Goal: Check status: Check status

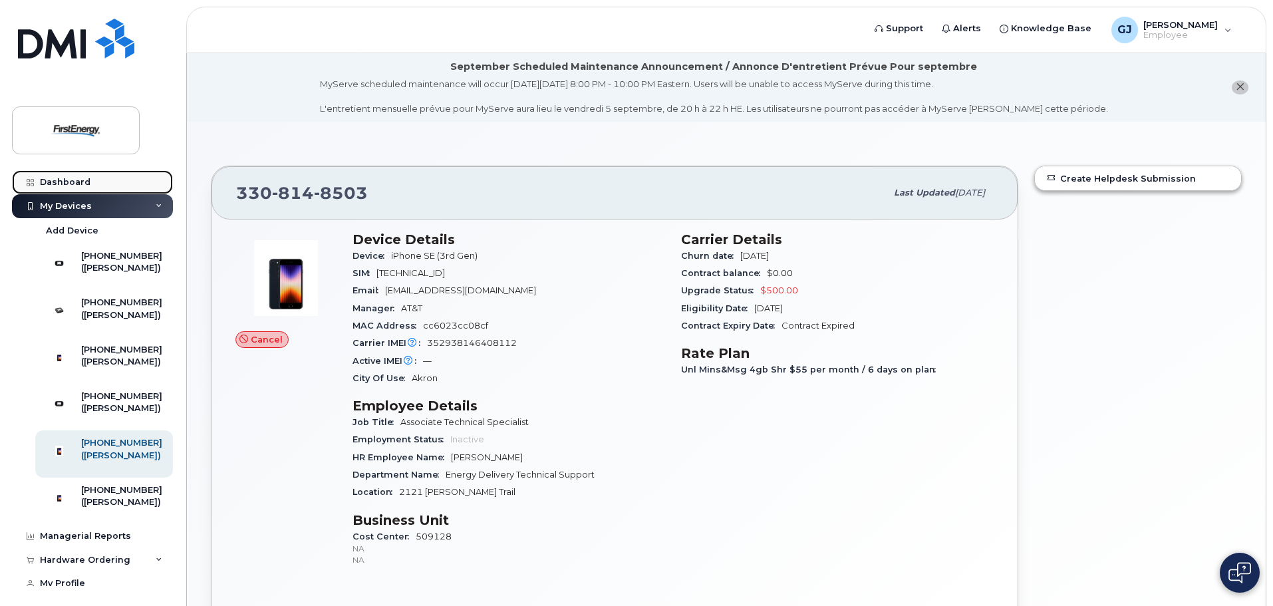
click at [66, 173] on link "Dashboard" at bounding box center [92, 182] width 161 height 24
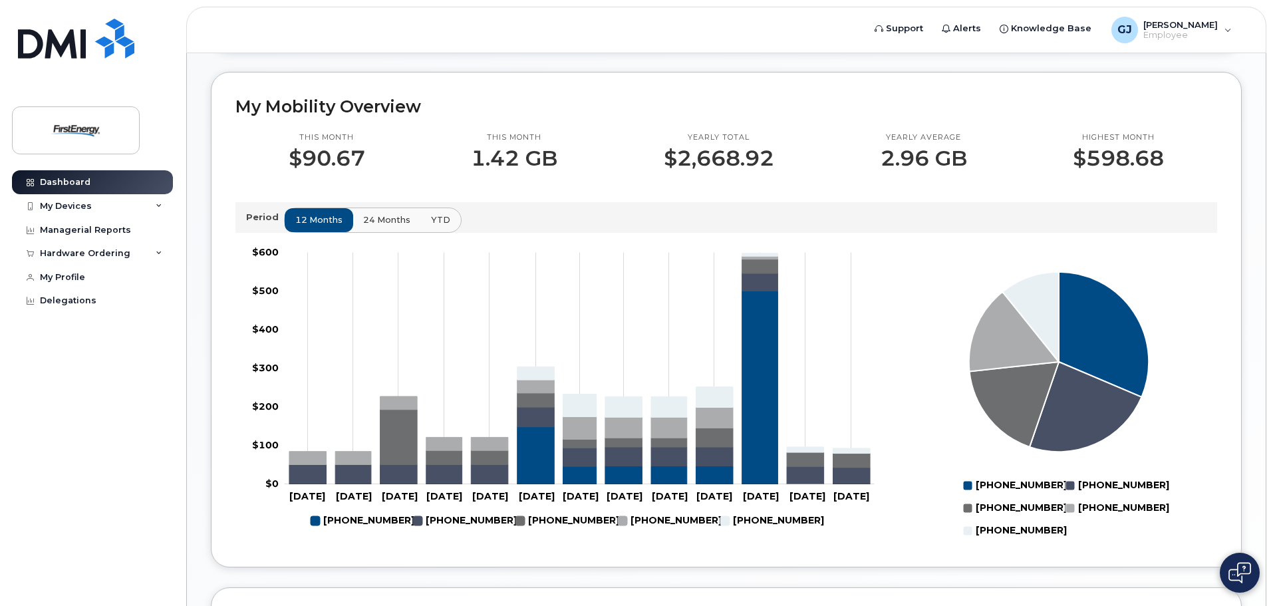
scroll to position [420, 0]
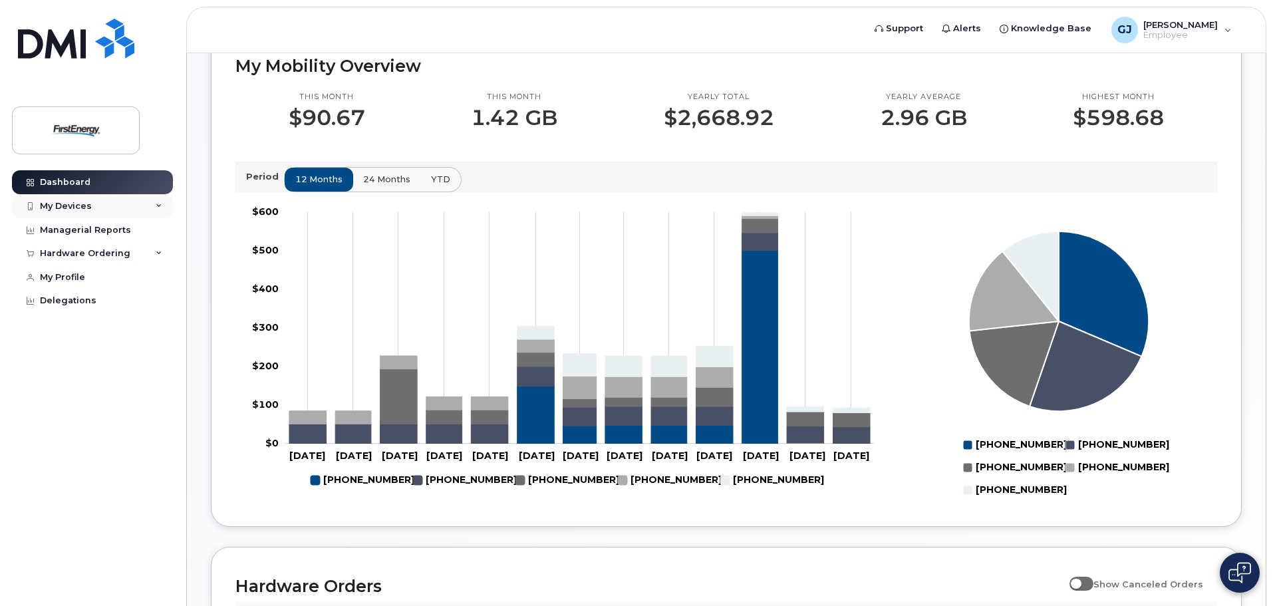
click at [94, 205] on div "My Devices" at bounding box center [92, 206] width 161 height 24
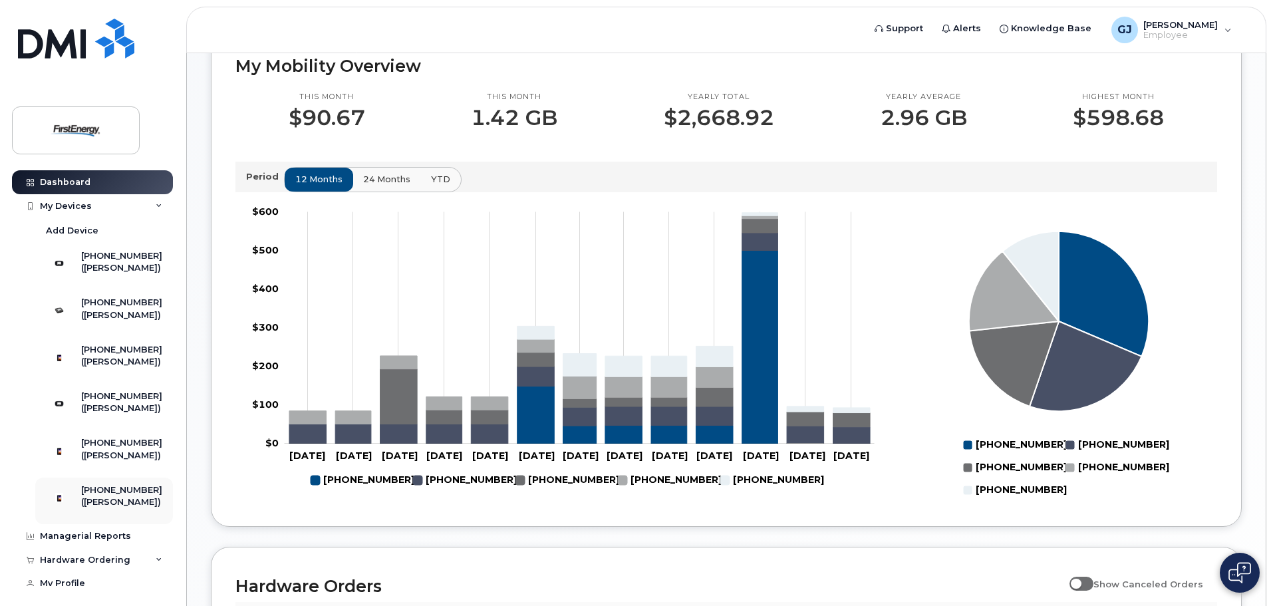
scroll to position [67, 0]
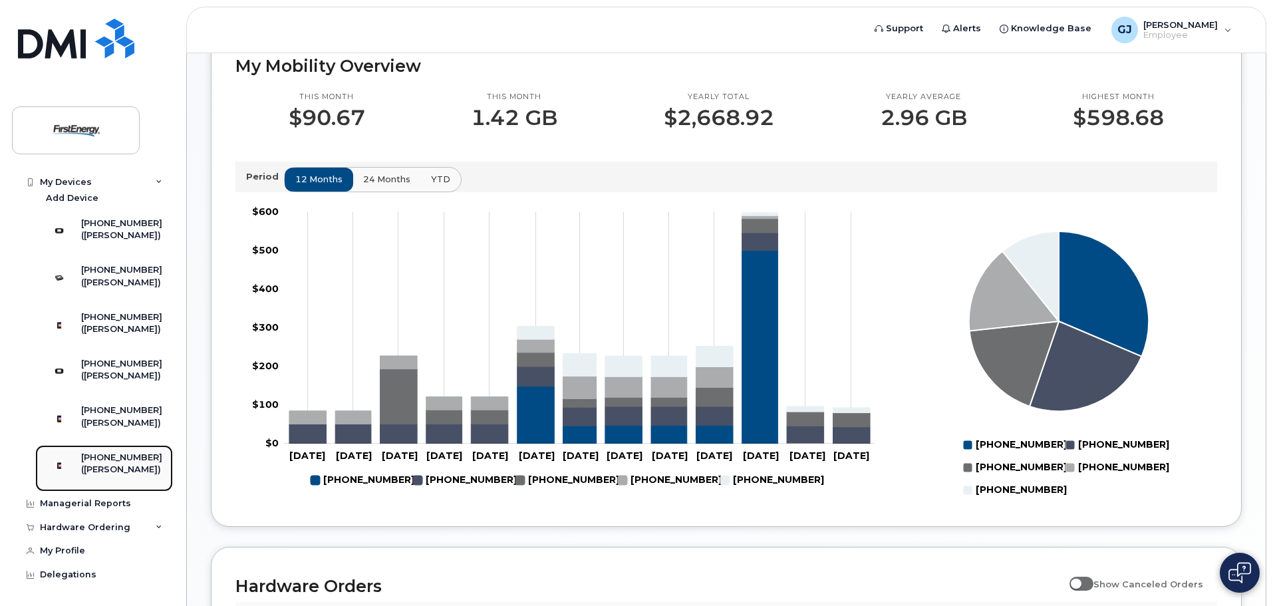
click at [106, 452] on div "[PHONE_NUMBER]" at bounding box center [121, 458] width 81 height 12
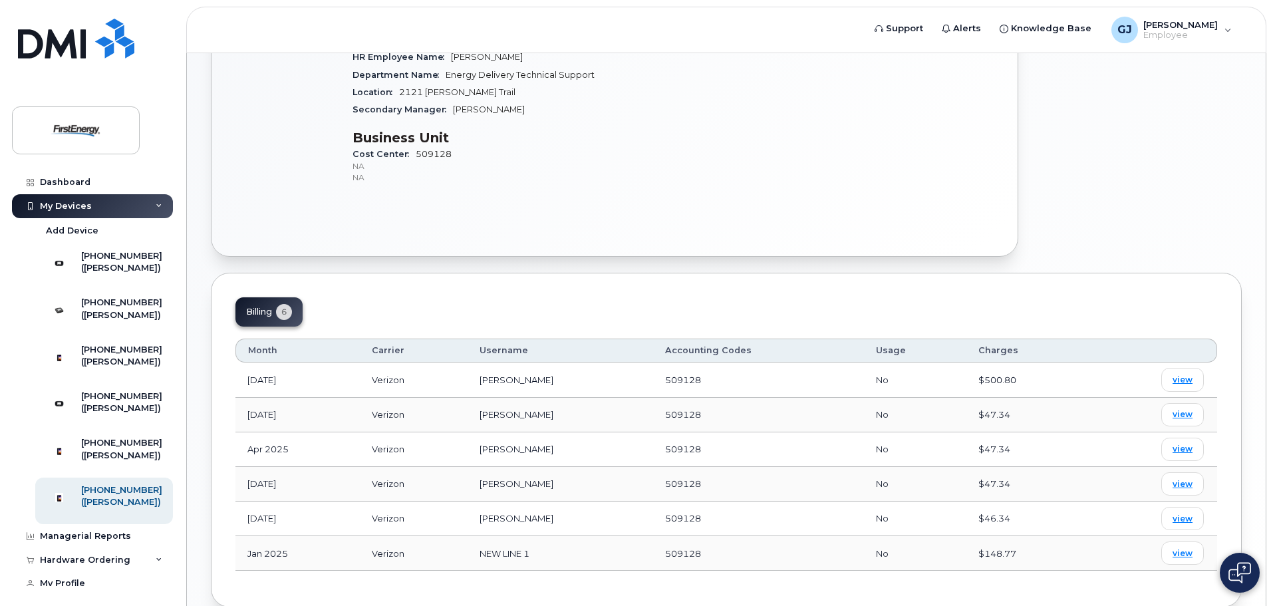
scroll to position [399, 0]
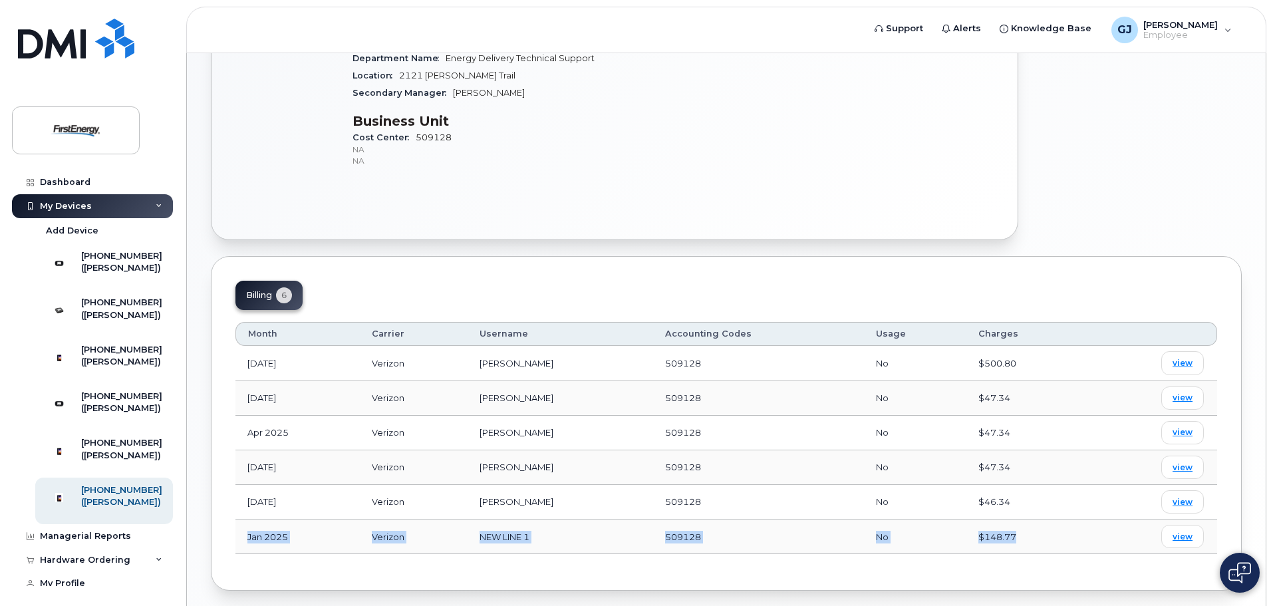
drag, startPoint x: 243, startPoint y: 541, endPoint x: 1041, endPoint y: 524, distance: 798.4
click at [1041, 524] on tr "Jan 2025 Verizon NEW LINE 1 509128 No $148.77 view" at bounding box center [726, 537] width 982 height 35
click at [1033, 497] on div "$46.34" at bounding box center [1027, 502] width 98 height 13
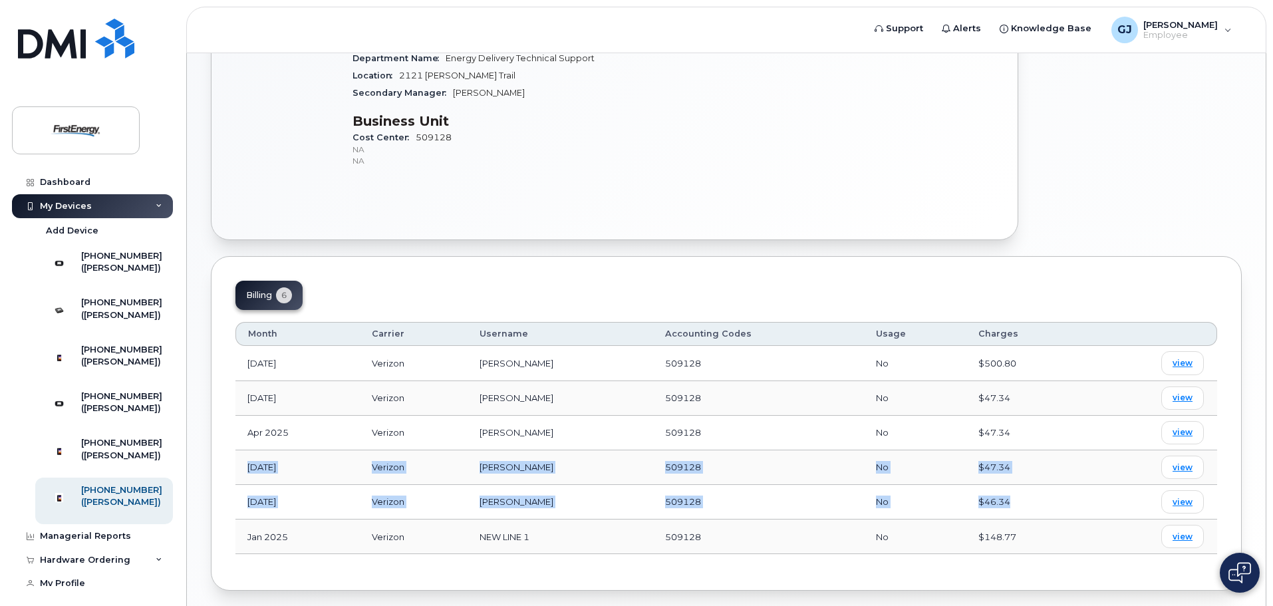
drag, startPoint x: 1028, startPoint y: 508, endPoint x: 240, endPoint y: 475, distance: 788.2
click at [240, 475] on tbody "Jun 2025 Verizon Jeremiah J Geklinsky 509128 No $500.80 view May 2025 Verizon J…" at bounding box center [726, 450] width 982 height 208
click at [239, 470] on td "Mar 2025" at bounding box center [297, 467] width 124 height 35
drag, startPoint x: 1020, startPoint y: 537, endPoint x: 1060, endPoint y: 531, distance: 40.4
click at [1060, 531] on div "$148.77" at bounding box center [1027, 537] width 98 height 13
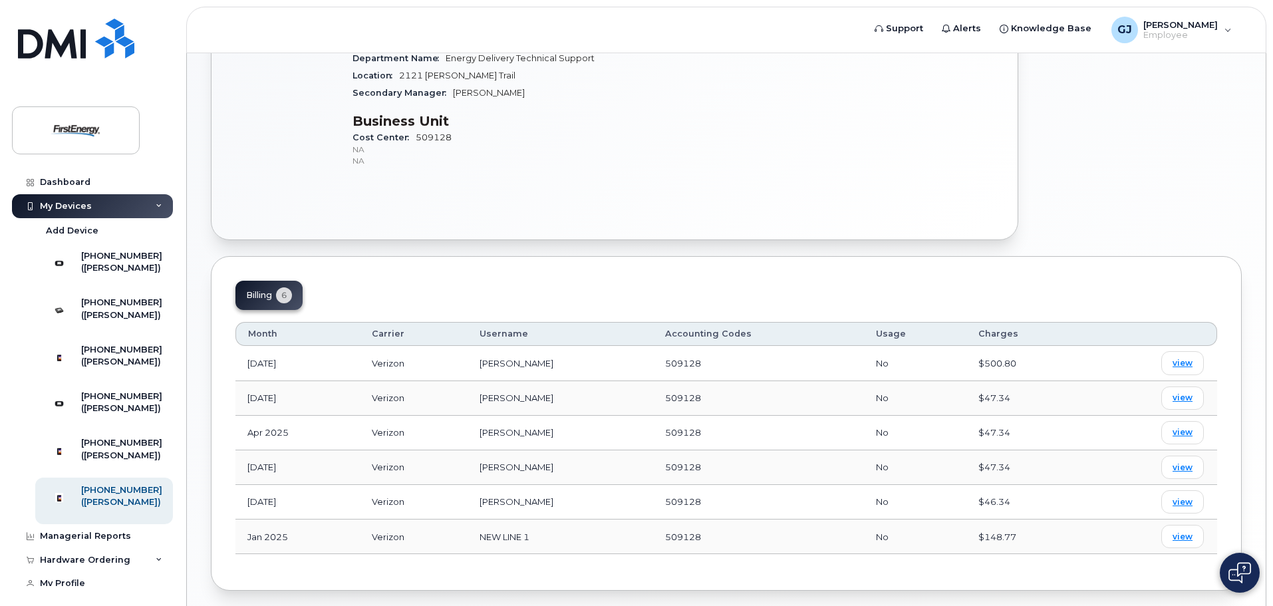
click at [1060, 531] on div "$148.77" at bounding box center [1027, 537] width 98 height 13
click at [1188, 359] on span "view" at bounding box center [1183, 363] width 20 height 12
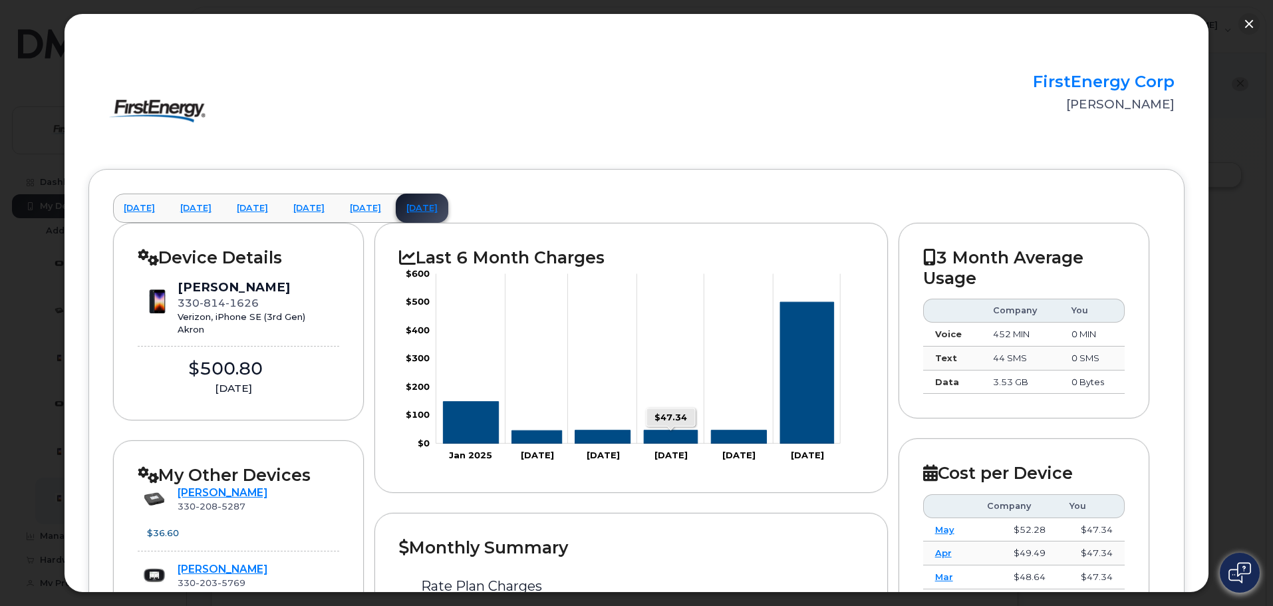
scroll to position [0, 0]
click at [1249, 31] on button "button" at bounding box center [1249, 23] width 21 height 21
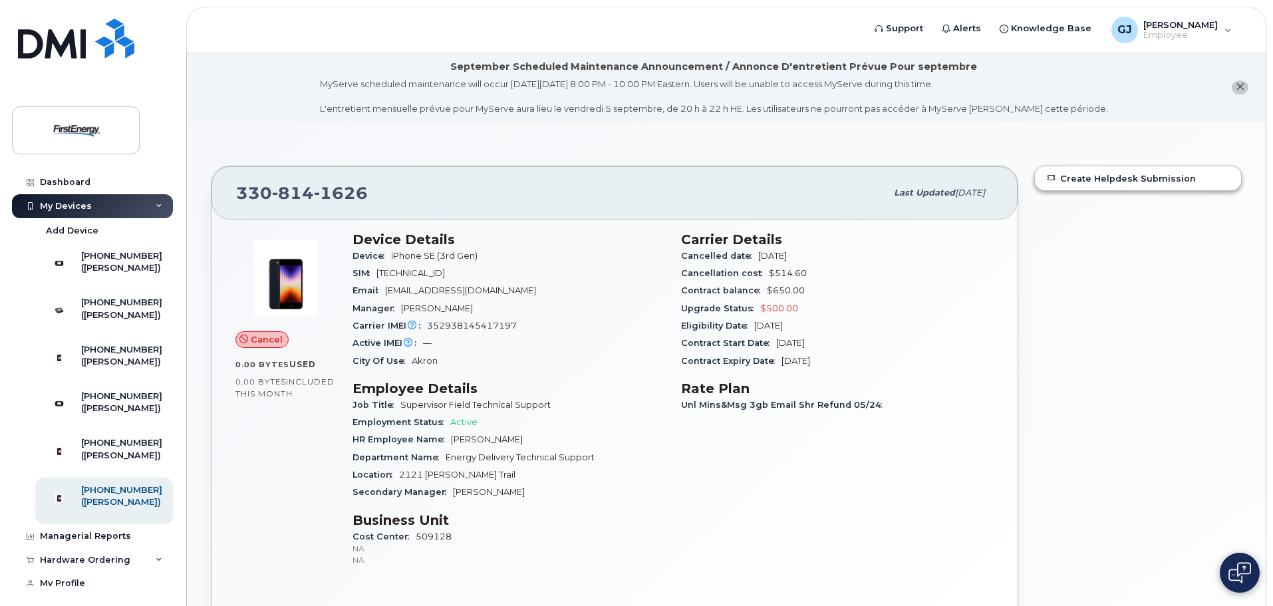
click at [62, 203] on div "My Devices" at bounding box center [66, 206] width 52 height 11
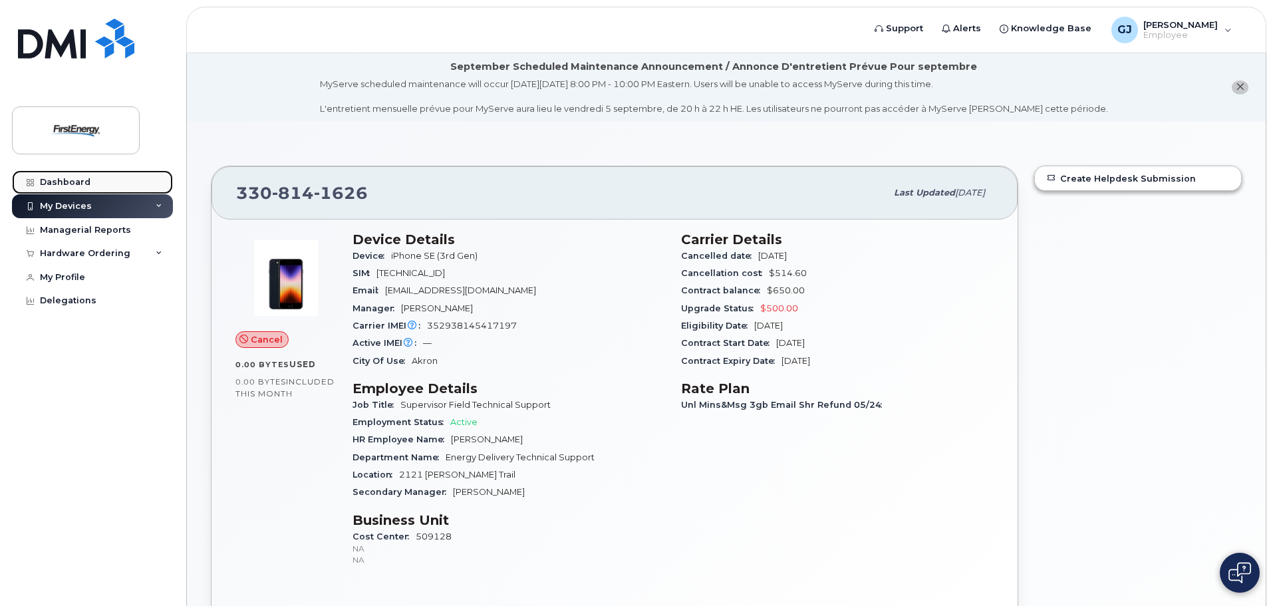
click at [49, 183] on div "Dashboard" at bounding box center [65, 182] width 51 height 11
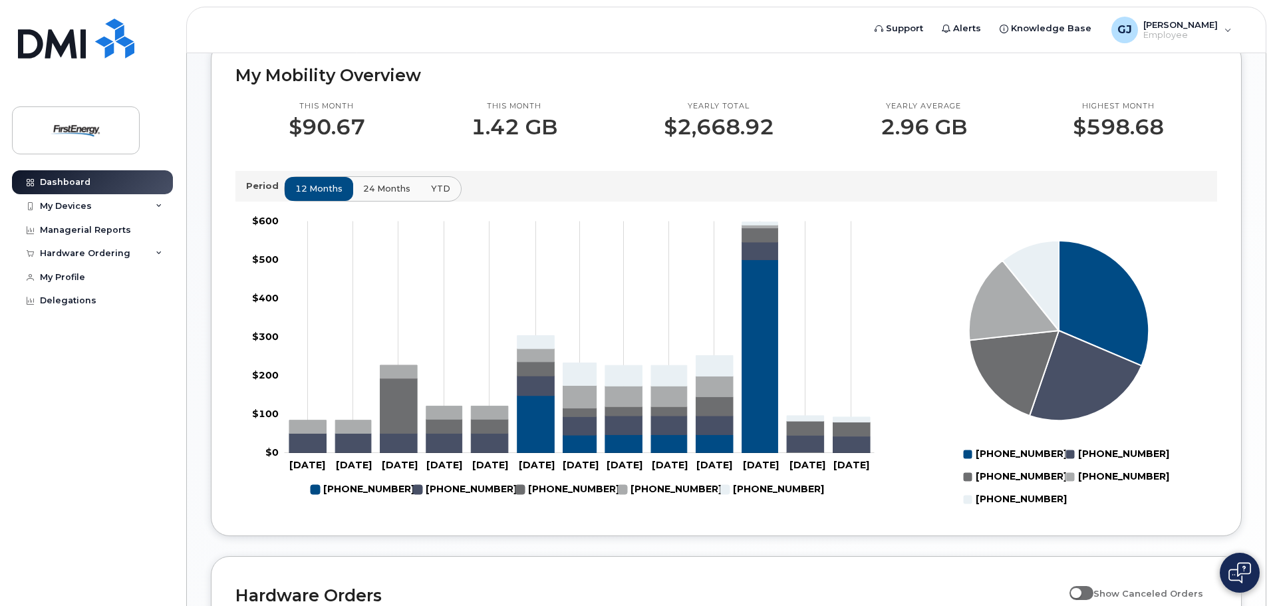
scroll to position [424, 0]
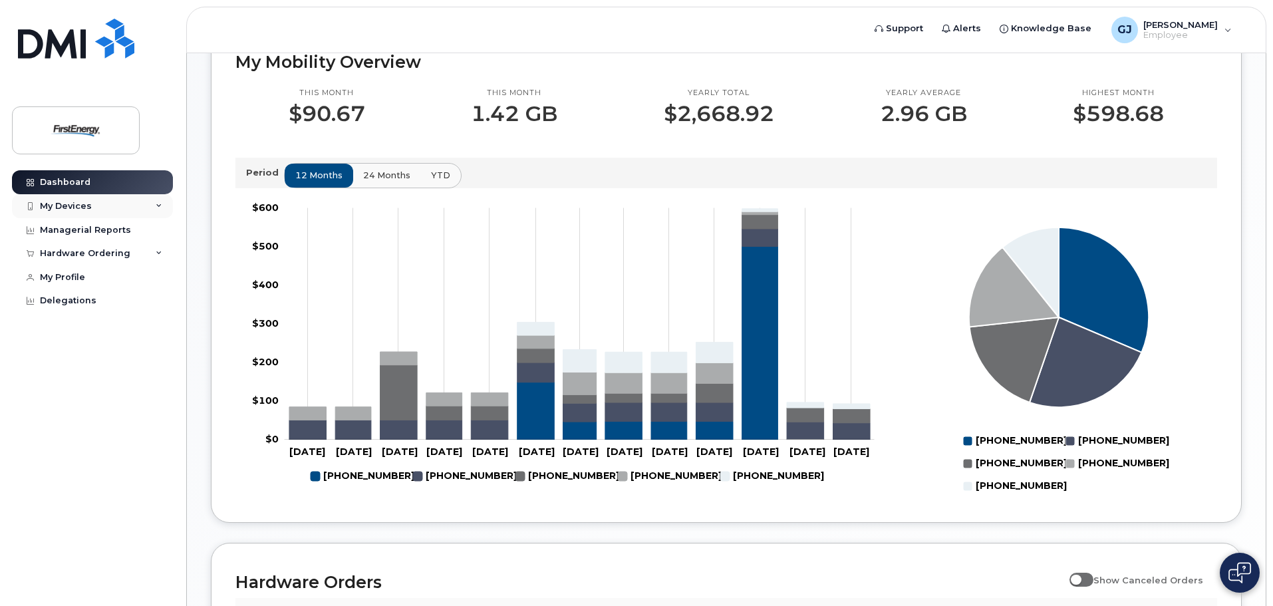
click at [78, 202] on div "My Devices" at bounding box center [66, 206] width 52 height 11
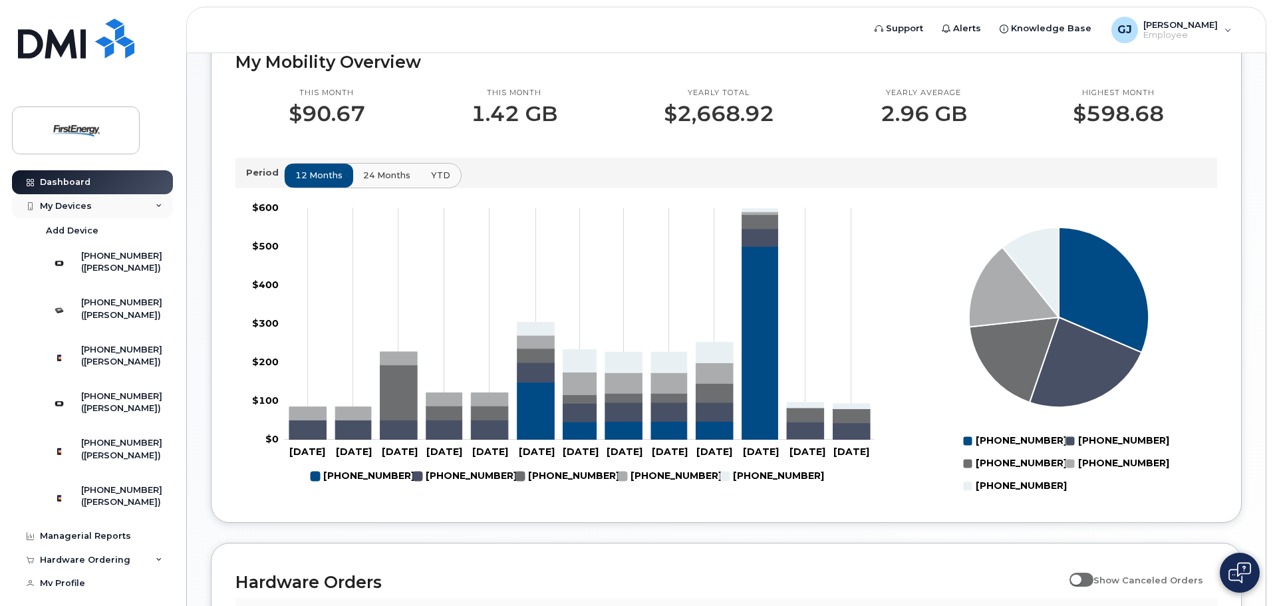
click at [76, 199] on div "My Devices" at bounding box center [92, 206] width 161 height 24
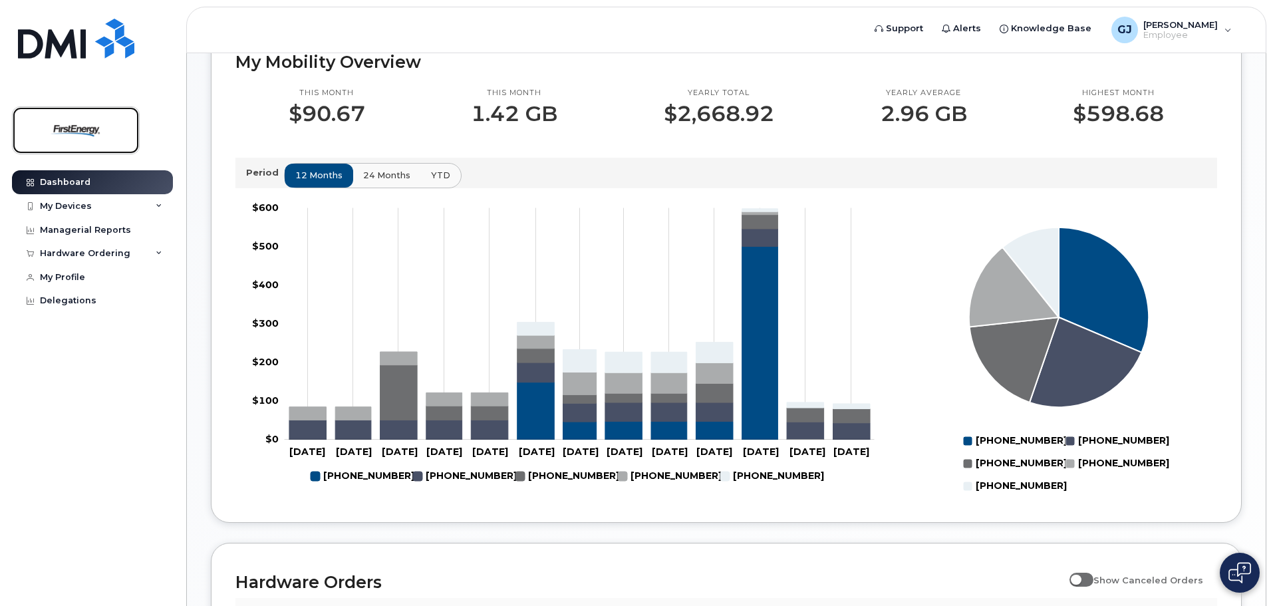
click at [94, 120] on img at bounding box center [76, 130] width 102 height 39
